Goal: Navigation & Orientation: Find specific page/section

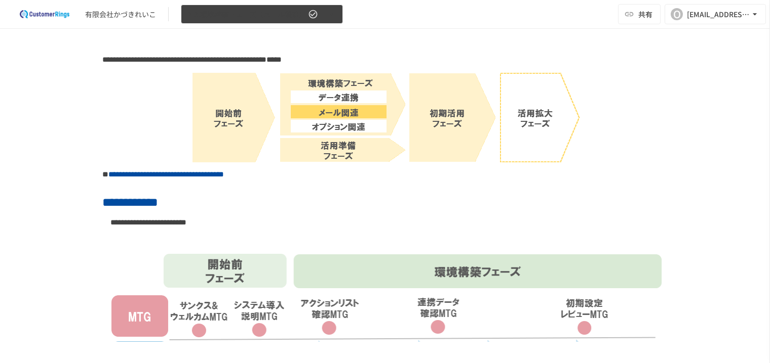
click at [284, 17] on span "2-3.環境構築フェーズ（メール関連）" at bounding box center [246, 14] width 118 height 13
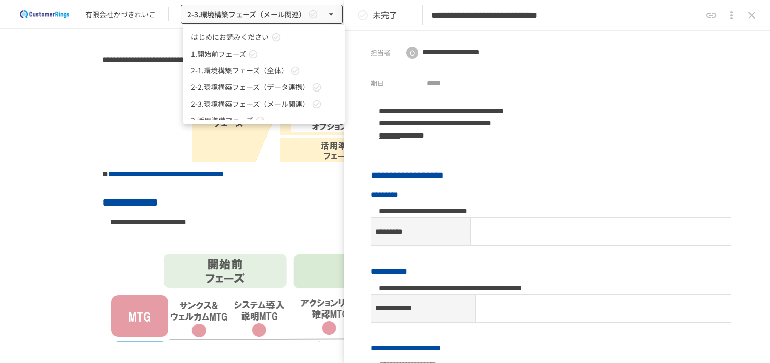
click at [260, 58] on link "1.開始前フェーズ" at bounding box center [264, 54] width 162 height 17
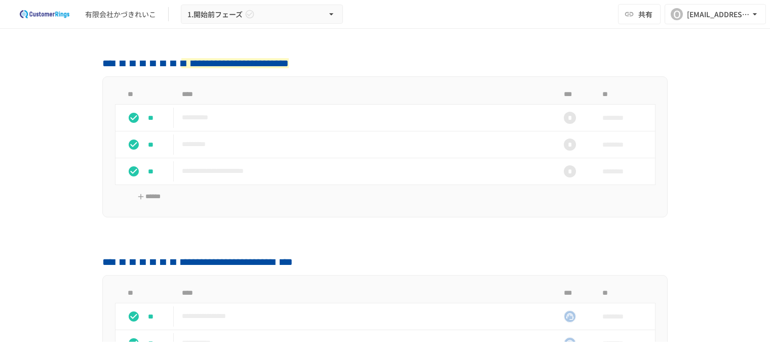
scroll to position [51, 0]
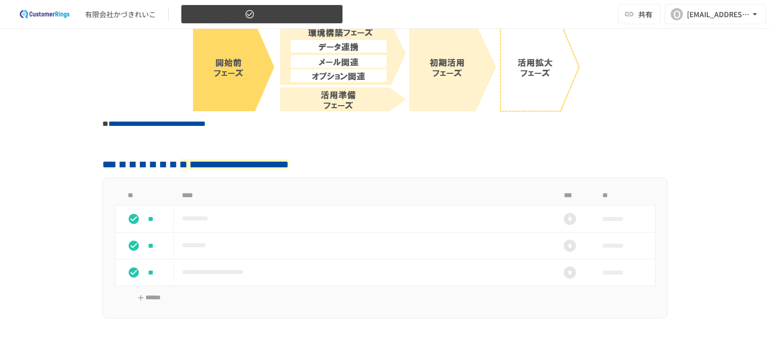
click at [270, 12] on button "1.開始前フェーズ" at bounding box center [262, 15] width 162 height 20
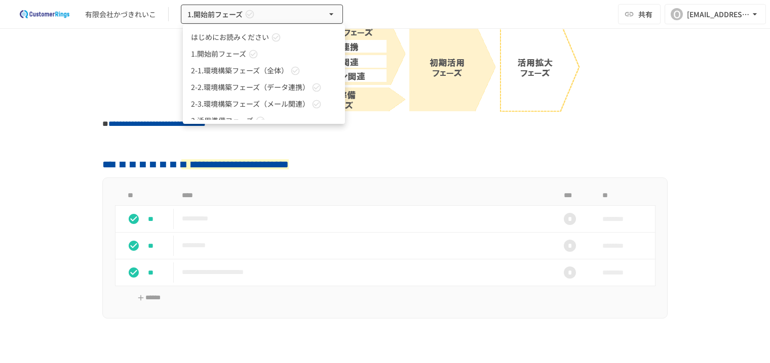
click at [260, 68] on span "2-1.環境構築フェーズ（全体）" at bounding box center [239, 70] width 97 height 11
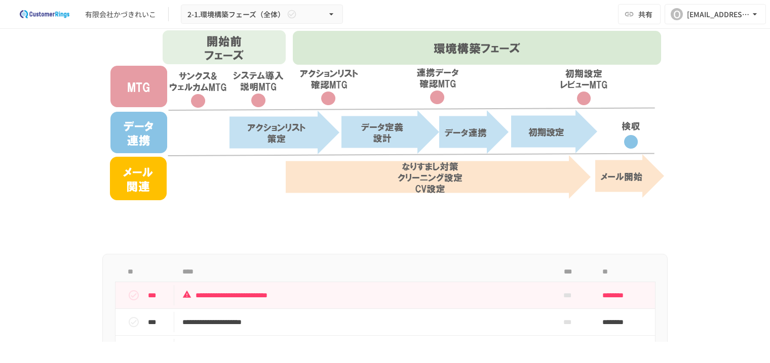
scroll to position [500, 0]
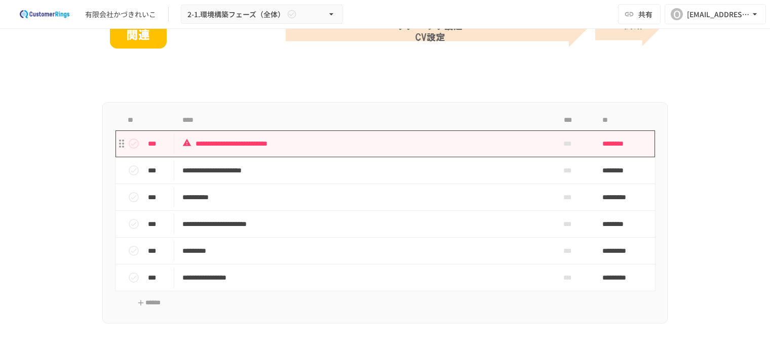
click at [394, 144] on p "**********" at bounding box center [363, 144] width 363 height 13
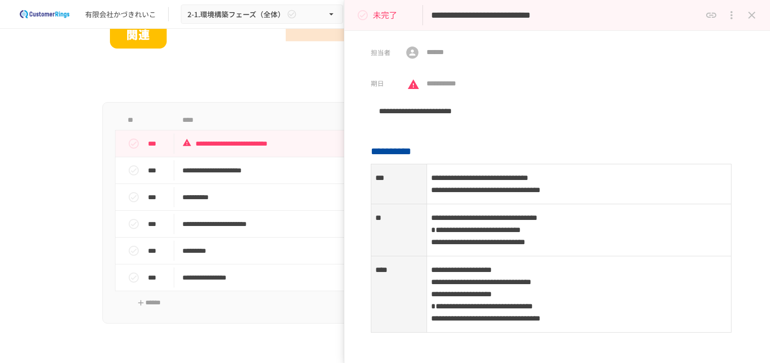
drag, startPoint x: 281, startPoint y: 64, endPoint x: 429, endPoint y: 8, distance: 157.9
click at [286, 61] on p at bounding box center [384, 61] width 565 height 13
